Goal: Task Accomplishment & Management: Manage account settings

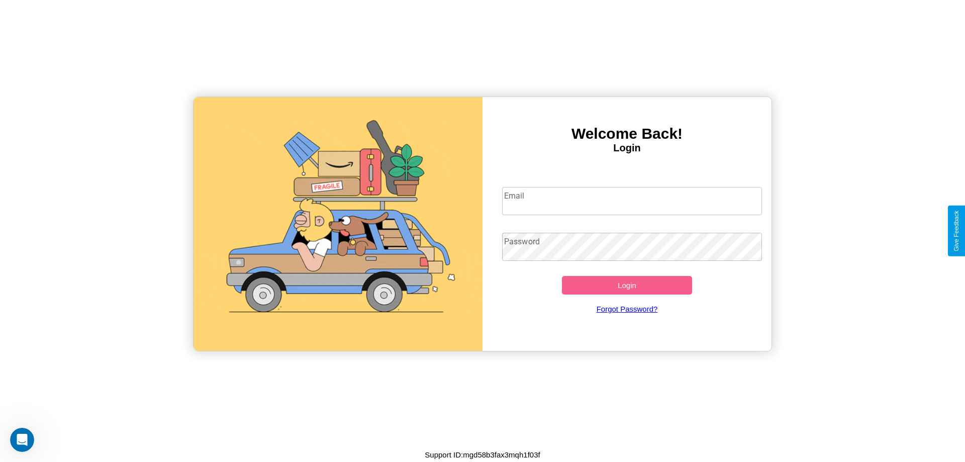
click at [632, 201] on input "Email" at bounding box center [632, 201] width 260 height 28
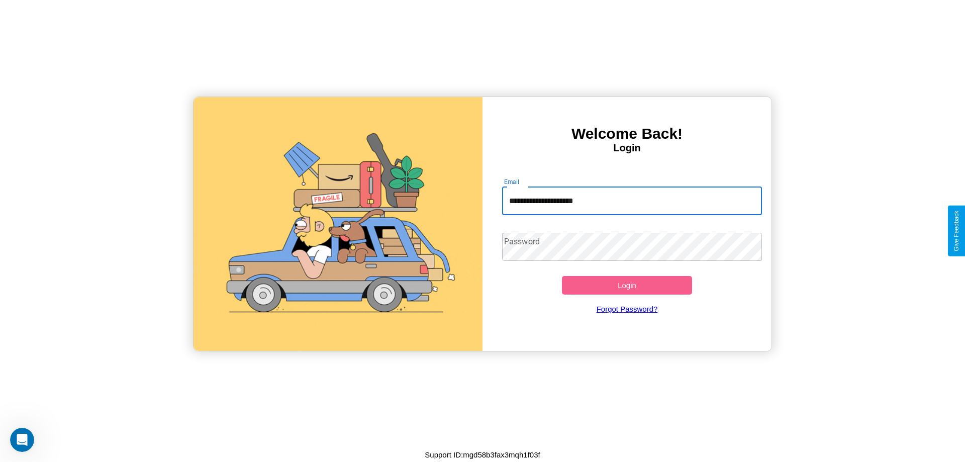
type input "**********"
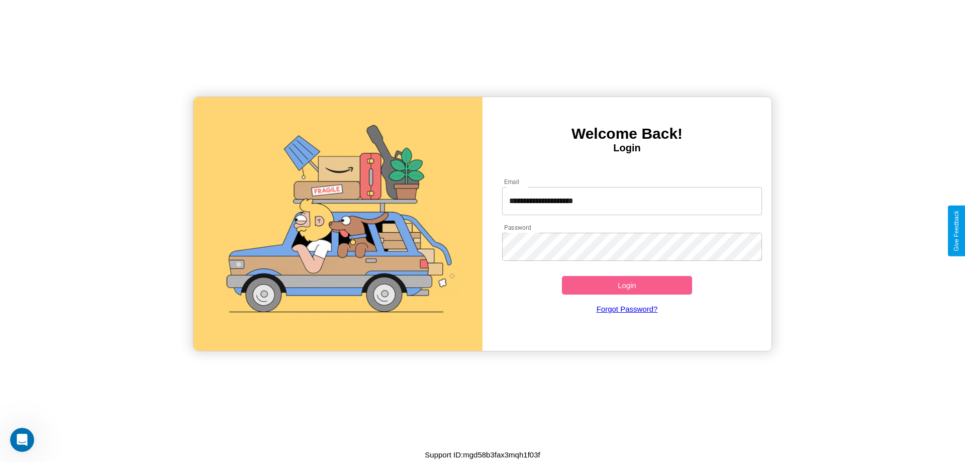
click at [627, 285] on button "Login" at bounding box center [627, 285] width 130 height 19
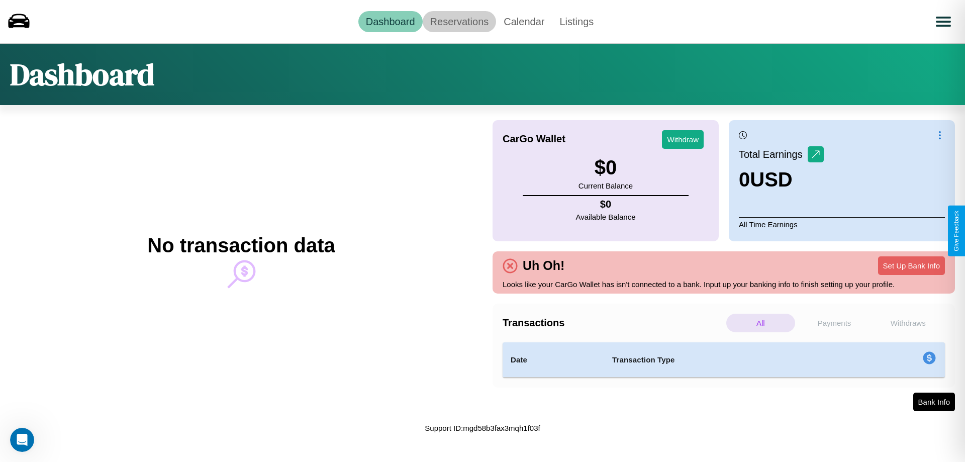
click at [459, 21] on link "Reservations" at bounding box center [460, 21] width 74 height 21
